Goal: Information Seeking & Learning: Learn about a topic

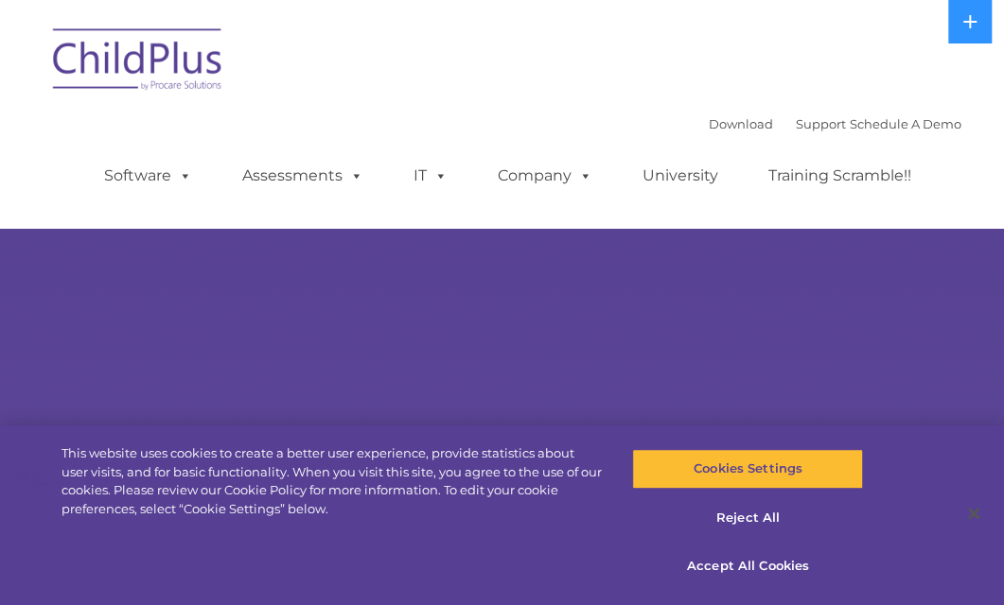
select select "MEDIUM"
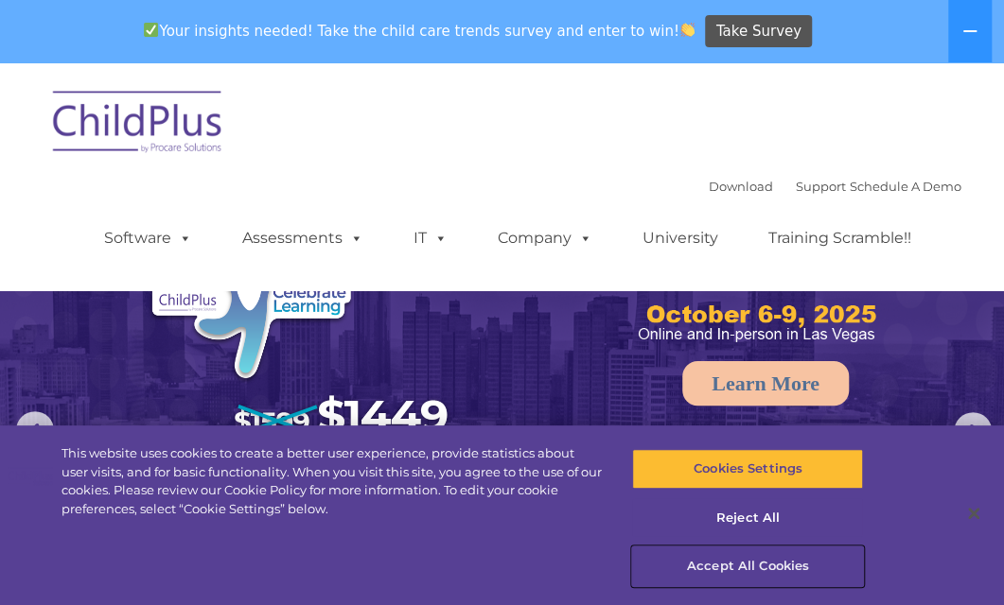
click at [744, 568] on button "Accept All Cookies" at bounding box center [747, 567] width 231 height 40
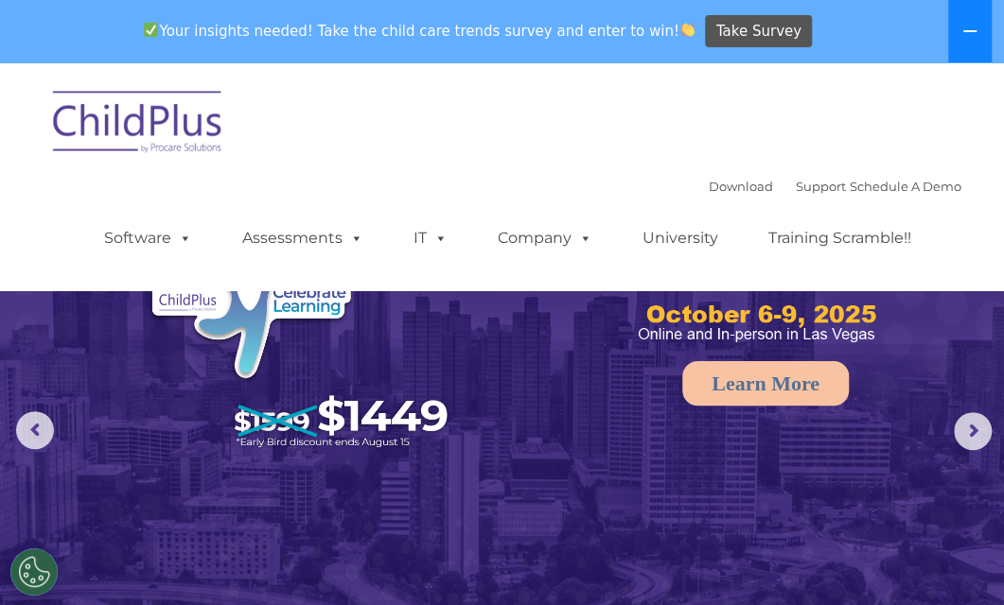
click at [963, 32] on icon at bounding box center [969, 31] width 15 height 15
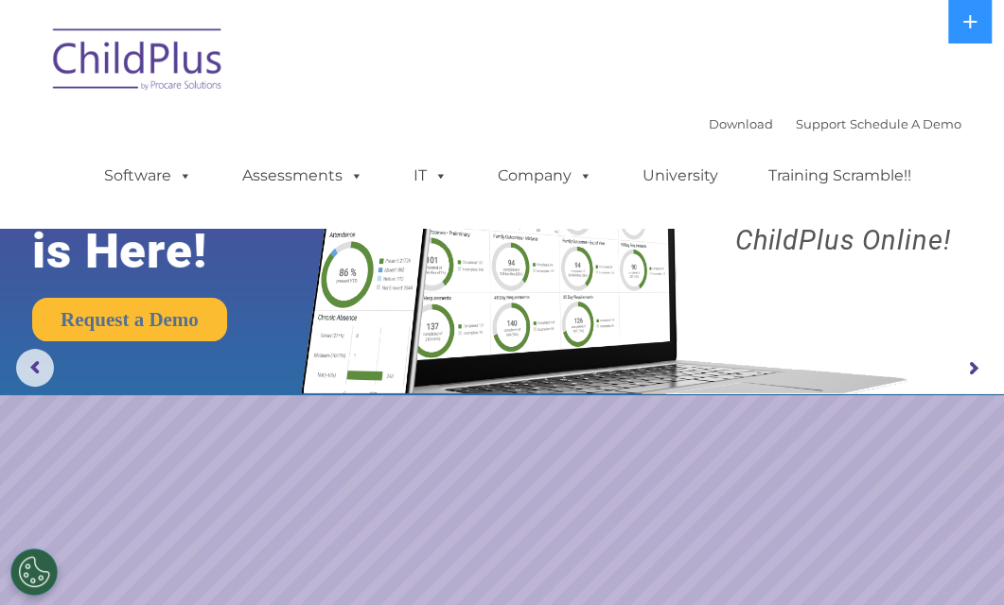
click at [967, 363] on rs-arrow at bounding box center [973, 369] width 38 height 38
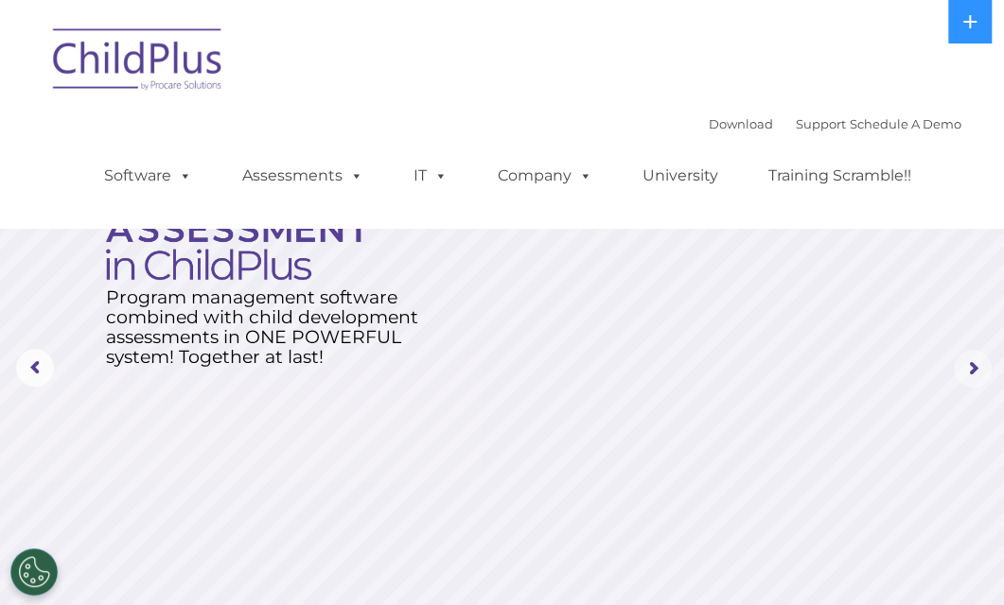
click at [963, 364] on rs-arrow at bounding box center [973, 369] width 38 height 38
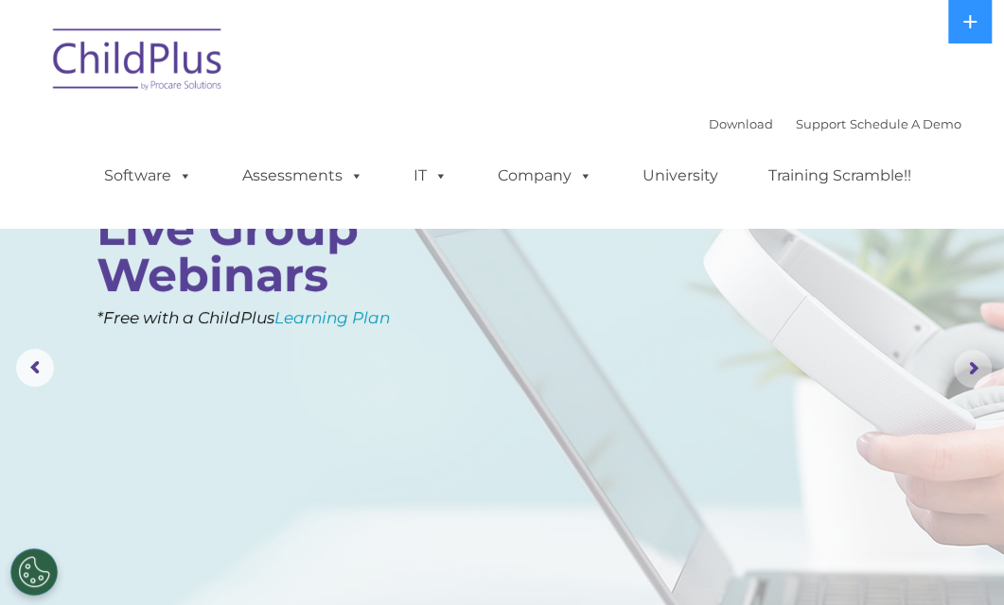
click at [971, 377] on rs-arrow at bounding box center [973, 369] width 38 height 38
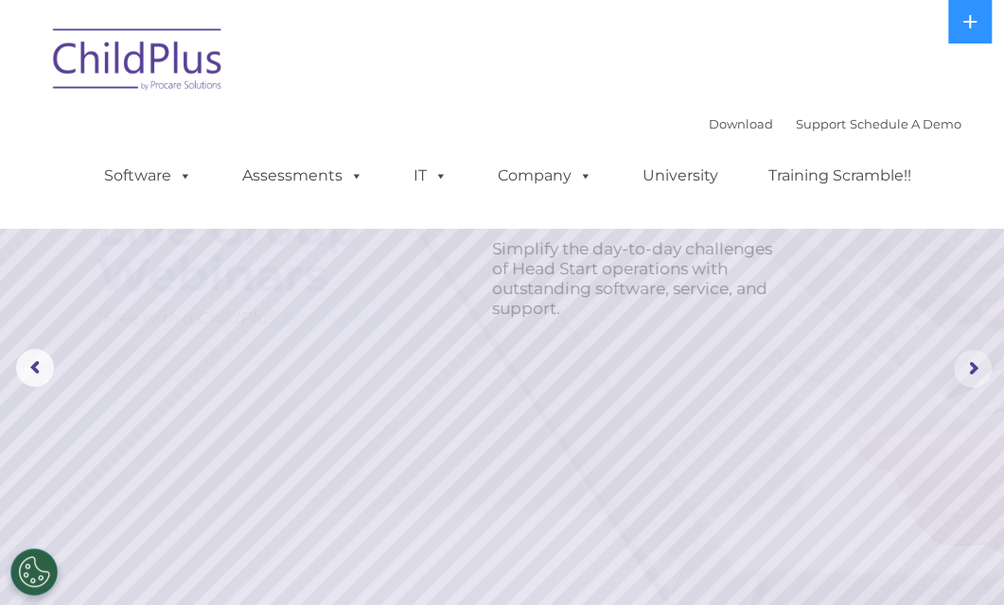
click at [972, 377] on rs-arrow at bounding box center [973, 369] width 38 height 38
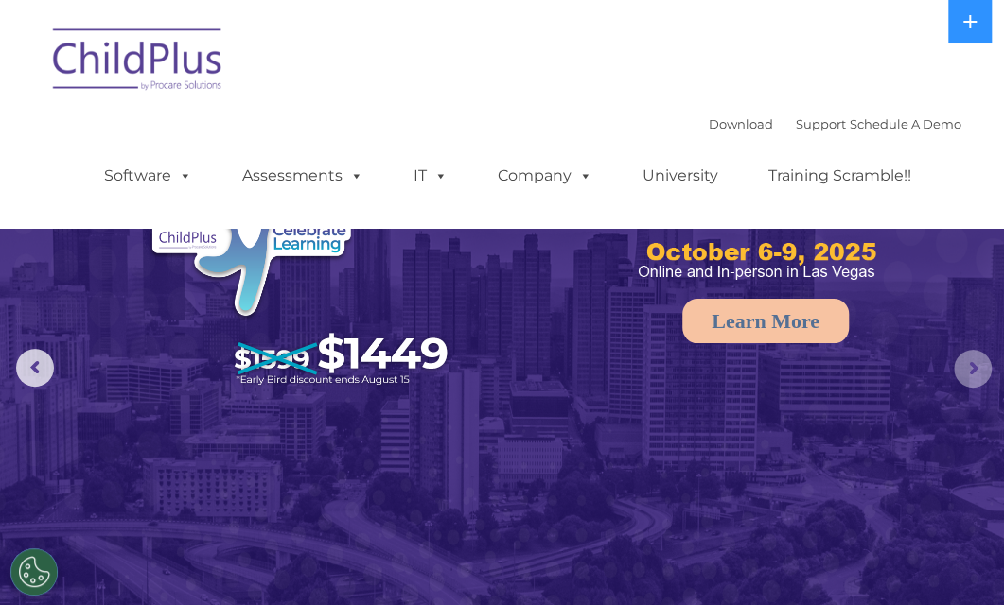
click at [961, 359] on rs-arrow at bounding box center [973, 369] width 38 height 38
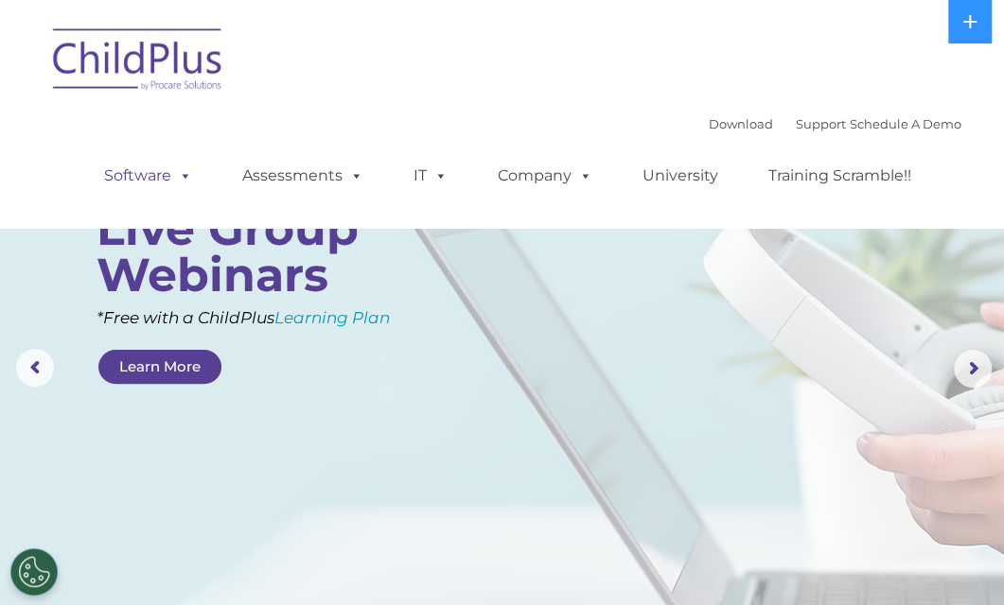
click at [173, 184] on span at bounding box center [181, 175] width 21 height 18
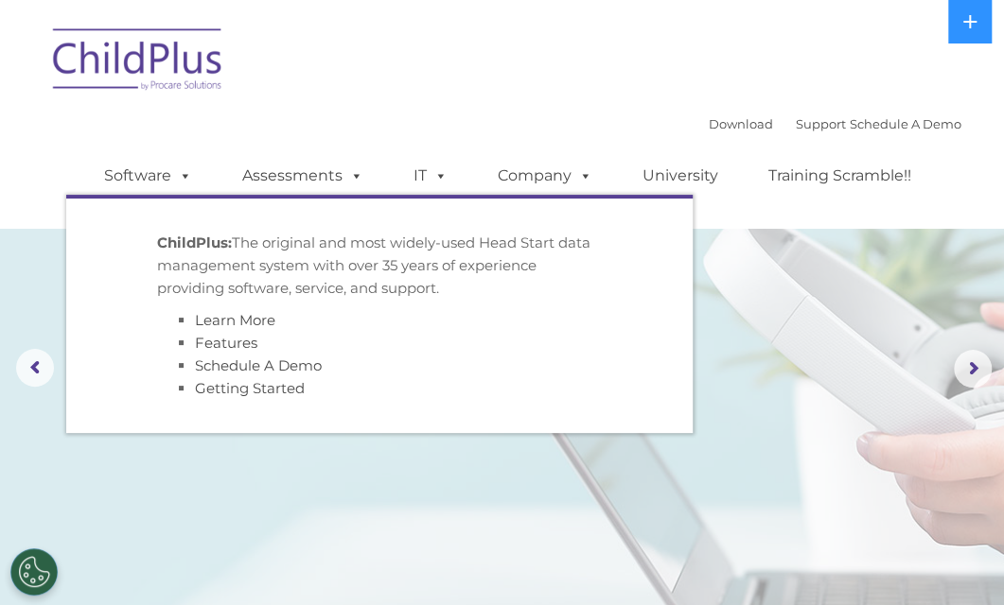
click at [534, 73] on div "Download Support | Schedule A Demo  MENU MENU Software ChildPlus: The original…" at bounding box center [503, 114] width 918 height 200
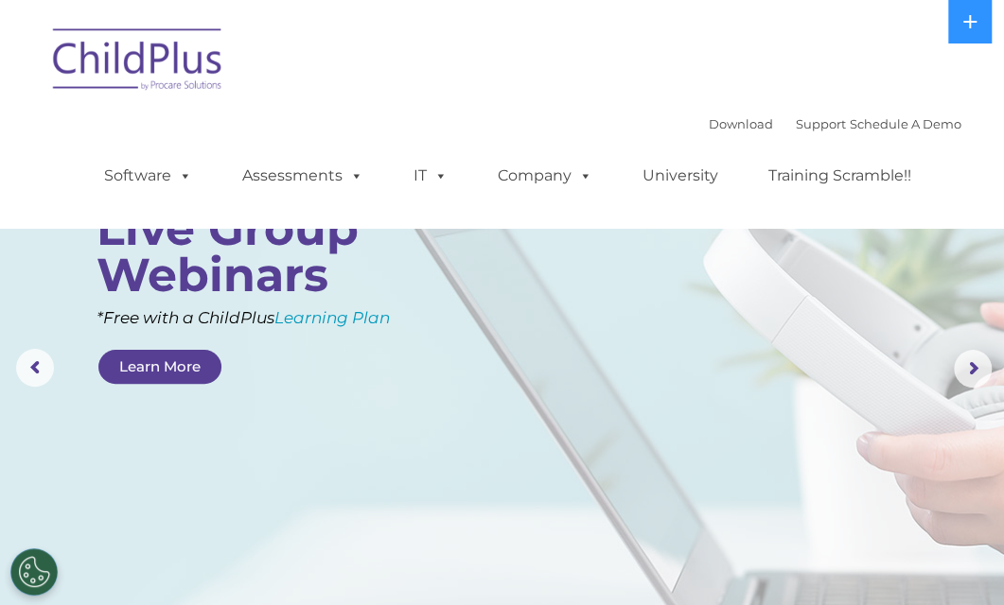
click at [967, 35] on button at bounding box center [970, 22] width 44 height 44
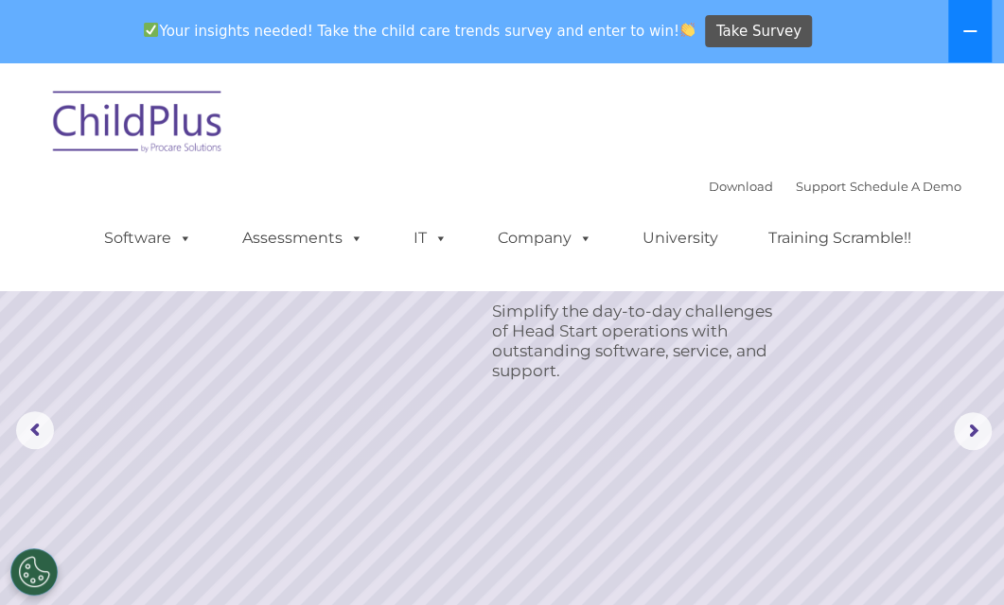
click at [980, 39] on button at bounding box center [970, 31] width 44 height 62
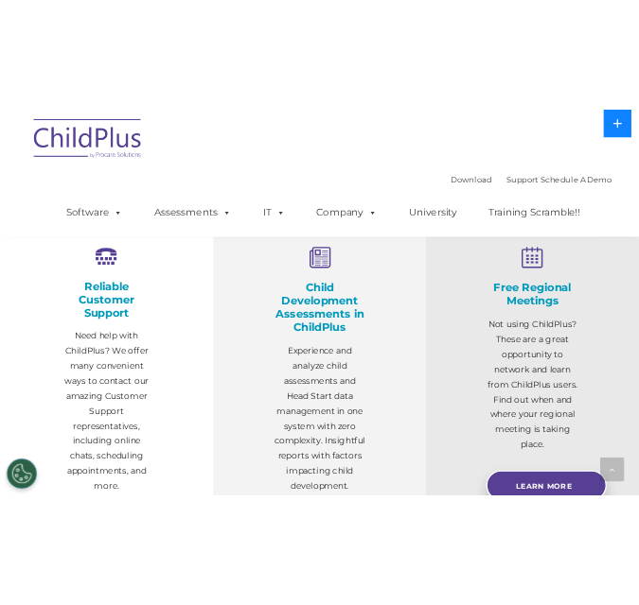
scroll to position [639, 0]
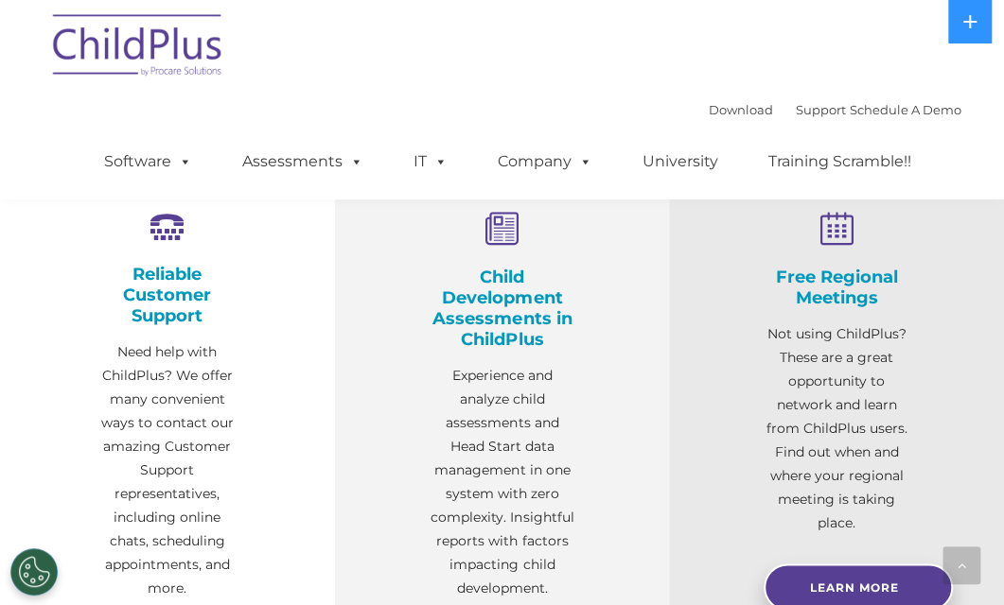
click at [495, 327] on h4 "Child Development Assessments in ChildPlus" at bounding box center [502, 308] width 146 height 83
click at [503, 324] on h4 "Child Development Assessments in ChildPlus" at bounding box center [502, 308] width 146 height 83
